Goal: Use online tool/utility: Use online tool/utility

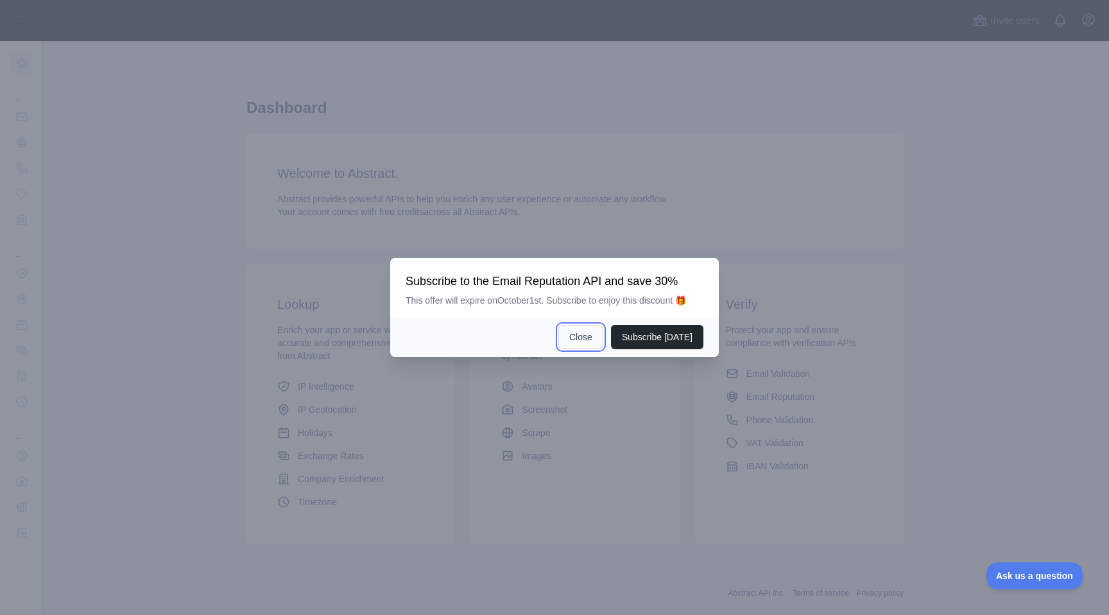
click at [586, 345] on button "Close" at bounding box center [580, 337] width 45 height 24
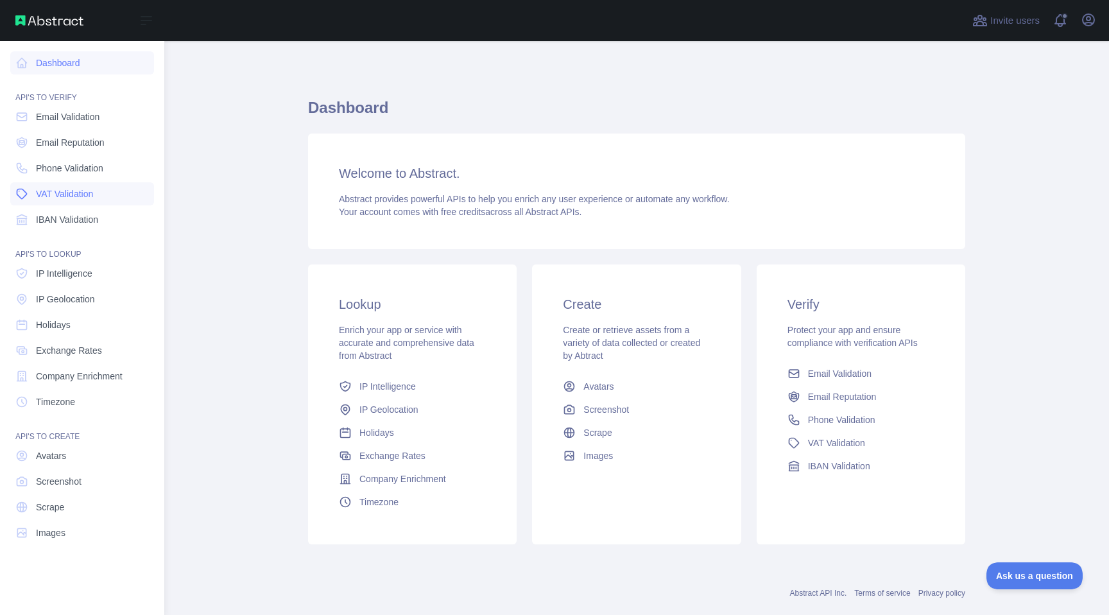
click at [112, 198] on link "VAT Validation" at bounding box center [82, 193] width 144 height 23
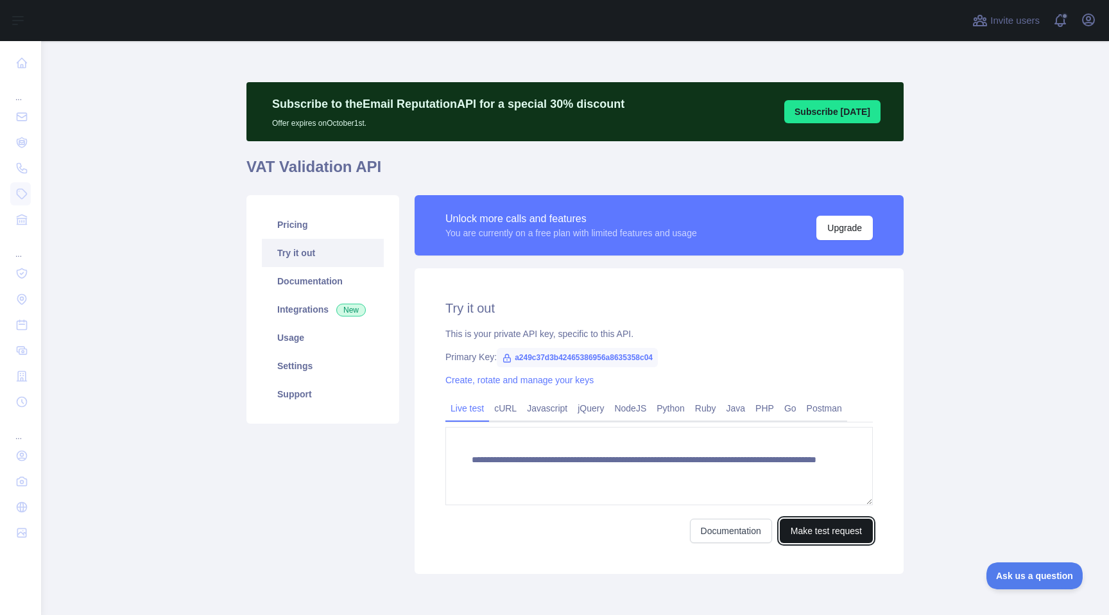
click at [798, 531] on button "Make test request" at bounding box center [825, 530] width 93 height 24
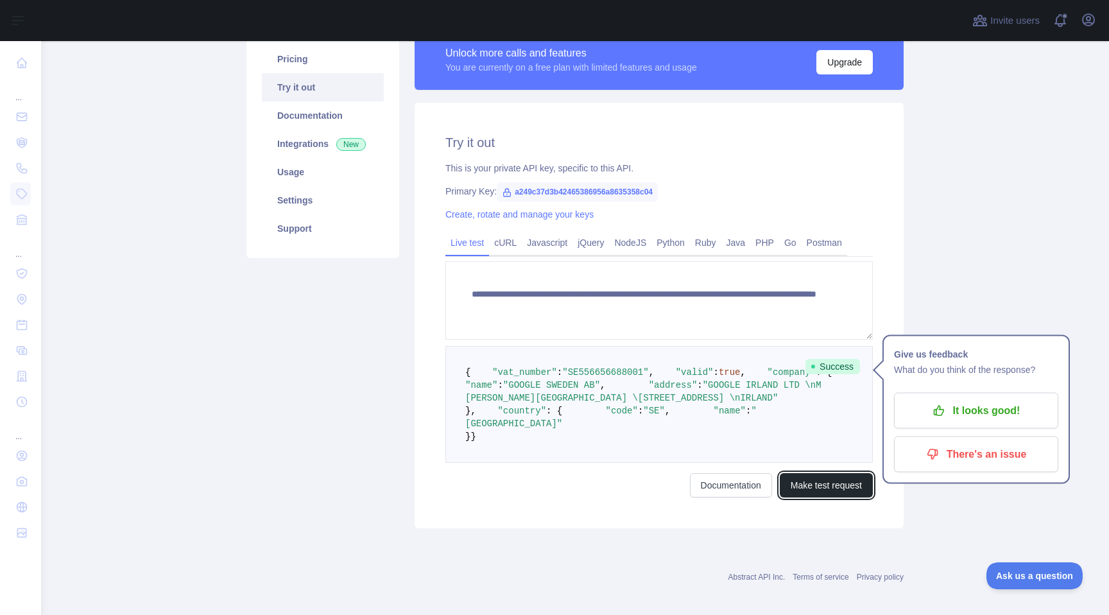
scroll to position [264, 0]
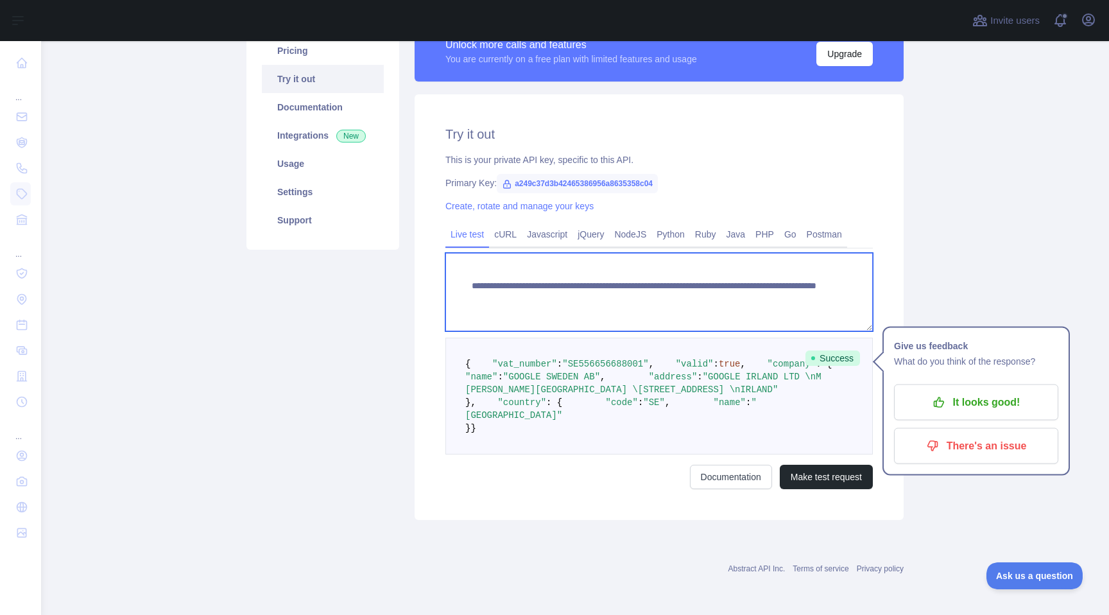
drag, startPoint x: 839, startPoint y: 208, endPoint x: 461, endPoint y: 198, distance: 378.6
click at [461, 253] on textarea "**********" at bounding box center [658, 292] width 427 height 78
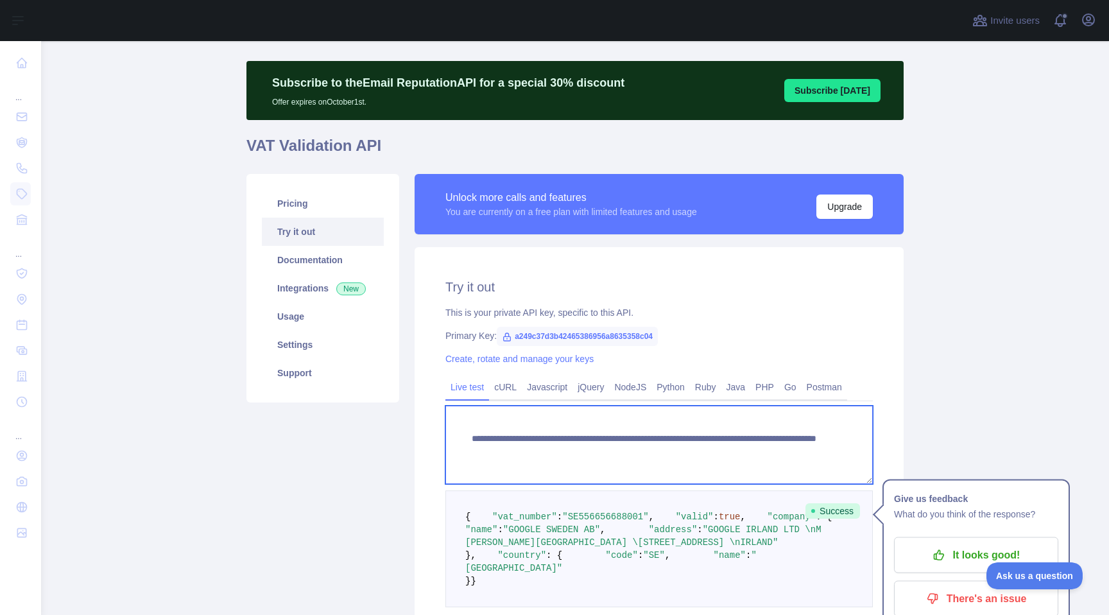
scroll to position [0, 0]
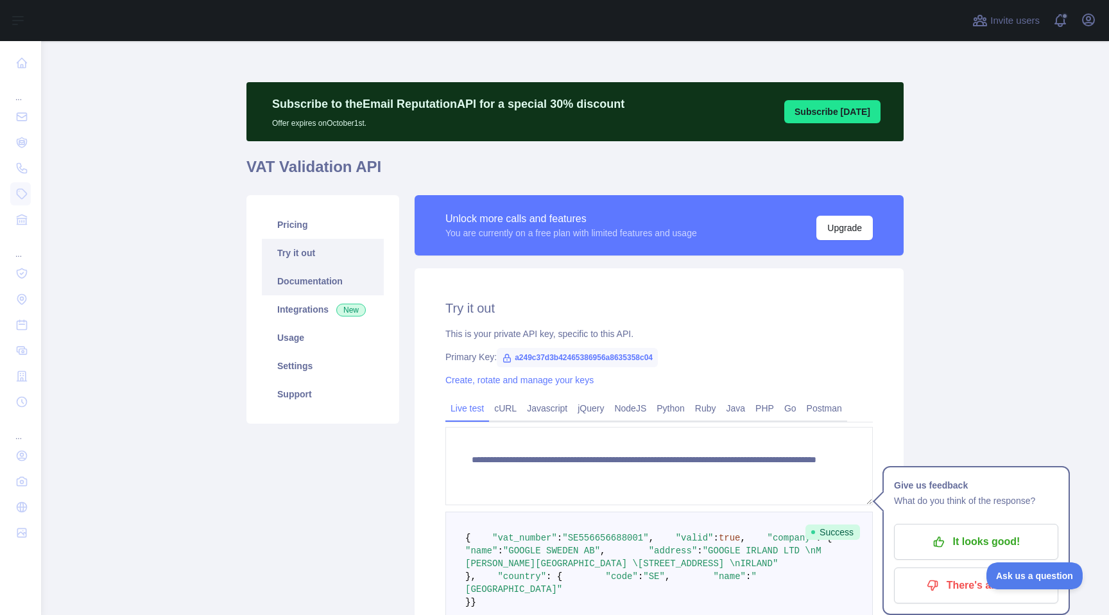
click at [333, 276] on link "Documentation" at bounding box center [323, 281] width 122 height 28
click at [658, 355] on span "a249c37d3b42465386956a8635358c04" at bounding box center [577, 357] width 161 height 19
copy span "a249c37d3b42465386956a8635358c04"
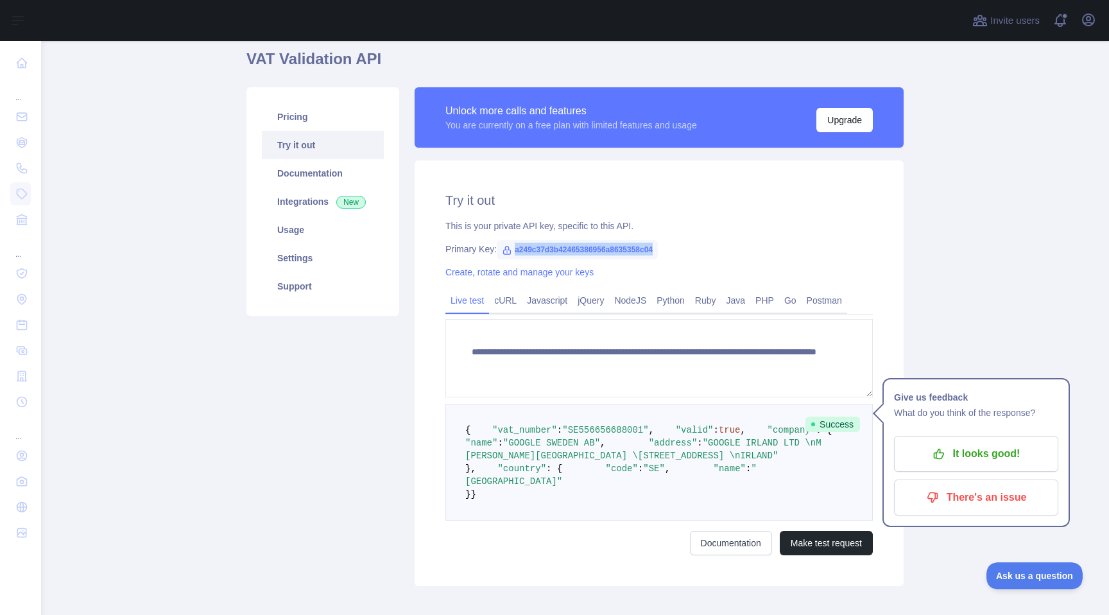
scroll to position [177, 0]
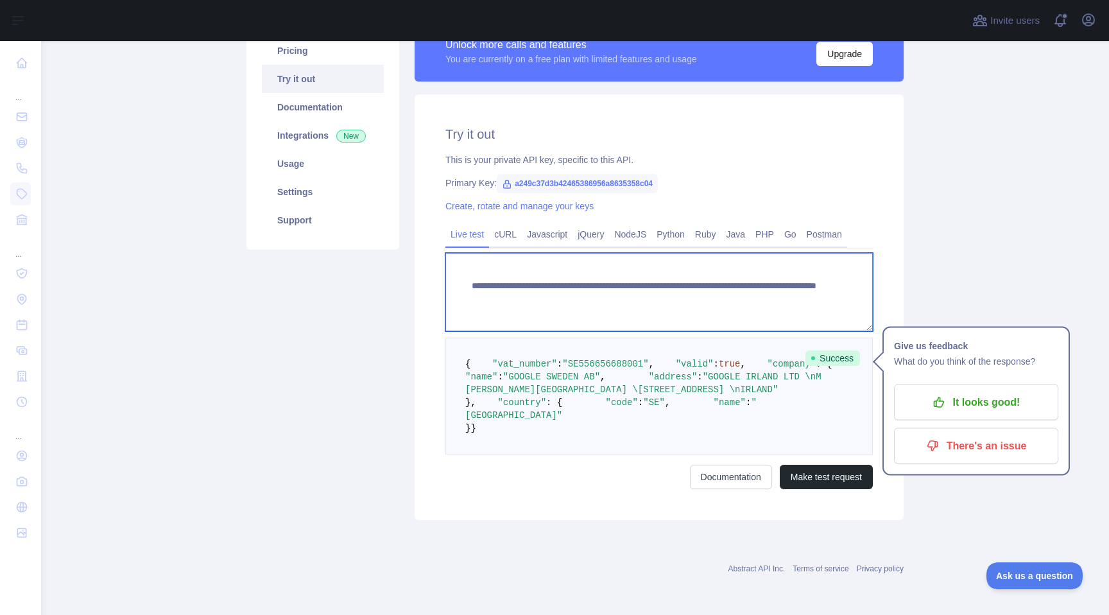
drag, startPoint x: 833, startPoint y: 298, endPoint x: 584, endPoint y: 284, distance: 248.7
click at [584, 284] on textarea "**********" at bounding box center [658, 292] width 427 height 78
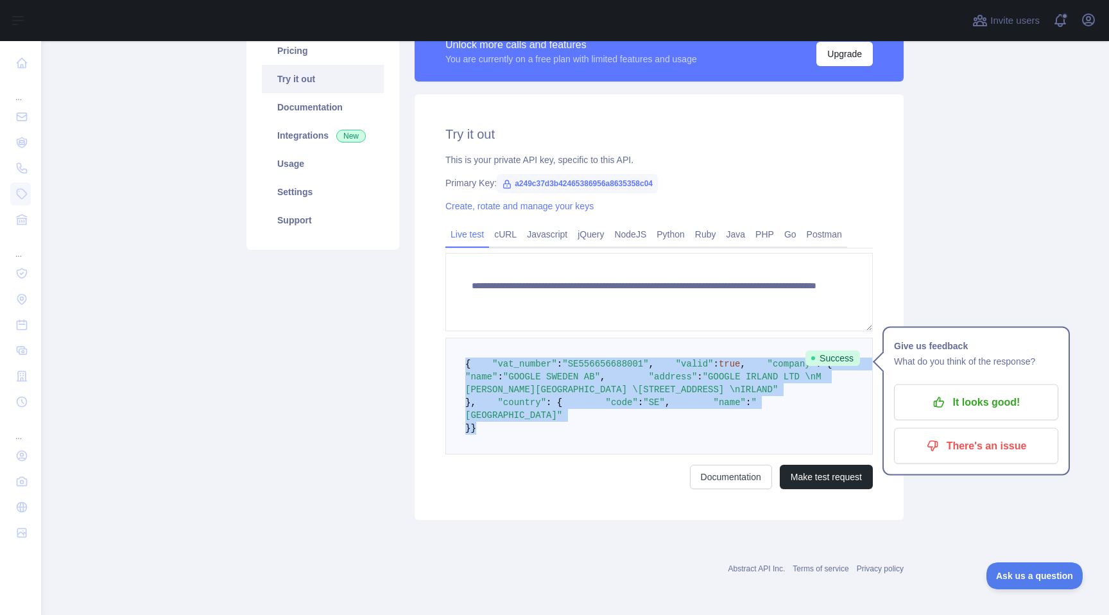
drag, startPoint x: 473, startPoint y: 517, endPoint x: 461, endPoint y: 365, distance: 152.6
click at [461, 365] on pre "{ "vat_number" : "SE556656688001" , "valid" : true , "company" : { "name" : "GO…" at bounding box center [658, 395] width 427 height 117
copy code "{ "vat_number" : "SE556656688001" , "valid" : true , "company" : { "name" : "GO…"
